Goal: Transaction & Acquisition: Purchase product/service

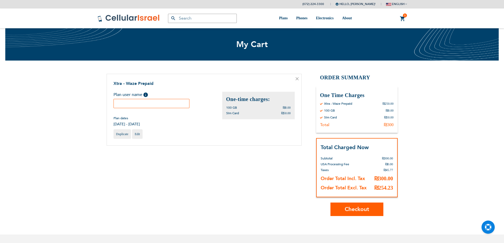
click at [182, 107] on input "text" at bounding box center [151, 103] width 76 height 9
type input "waze"
click at [361, 213] on button "Checkout" at bounding box center [356, 209] width 53 height 13
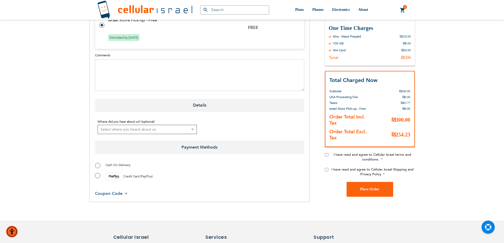
scroll to position [260, 0]
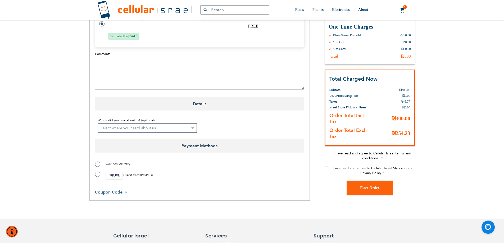
click at [97, 171] on label "Credit Card (PayPlus)" at bounding box center [124, 175] width 58 height 8
radio input "true"
click at [326, 152] on input "I have read and agree to Cellular Israel terms and conditions." at bounding box center [326, 153] width 3 height 3
checkbox input "true"
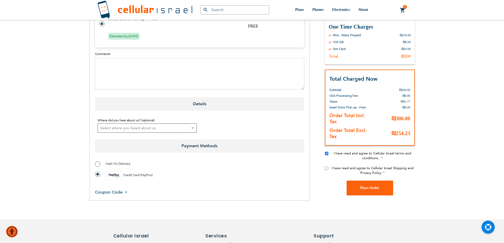
click at [326, 167] on input "I have read and agree to Cellular Israel Shipping and Privacy Policy" at bounding box center [326, 168] width 3 height 3
checkbox input "true"
click at [364, 186] on span "Place Order" at bounding box center [369, 188] width 19 height 4
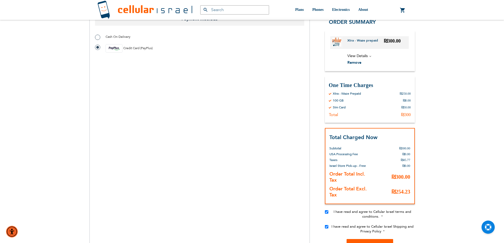
scroll to position [389, 0]
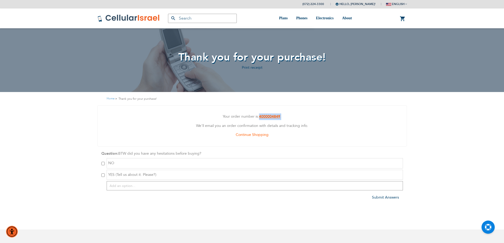
drag, startPoint x: 281, startPoint y: 116, endPoint x: 259, endPoint y: 115, distance: 22.0
click at [259, 115] on p "Your order number is: 4000004849 ." at bounding box center [252, 116] width 301 height 7
